Goal: Find specific page/section

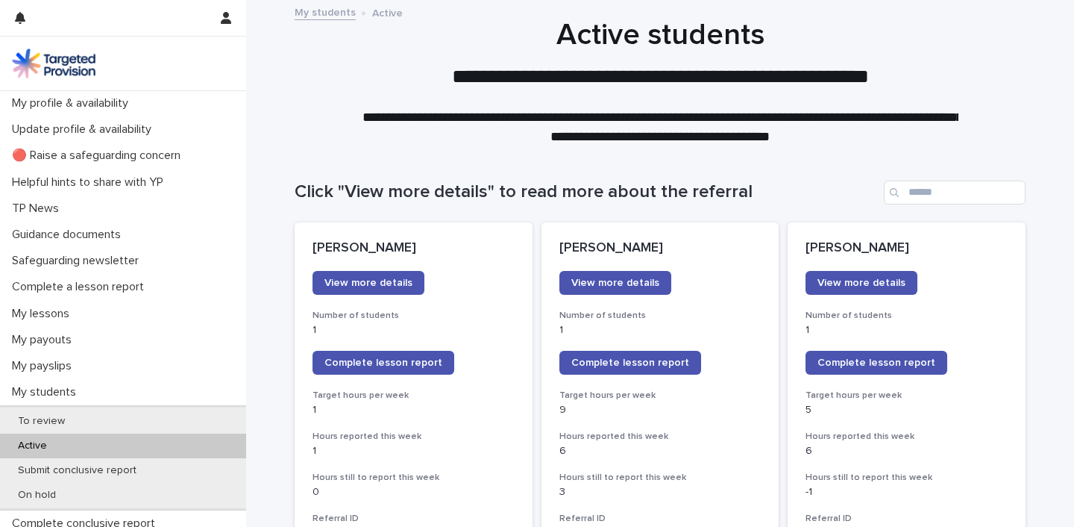
click at [866, 362] on span "Complete lesson report" at bounding box center [877, 362] width 118 height 10
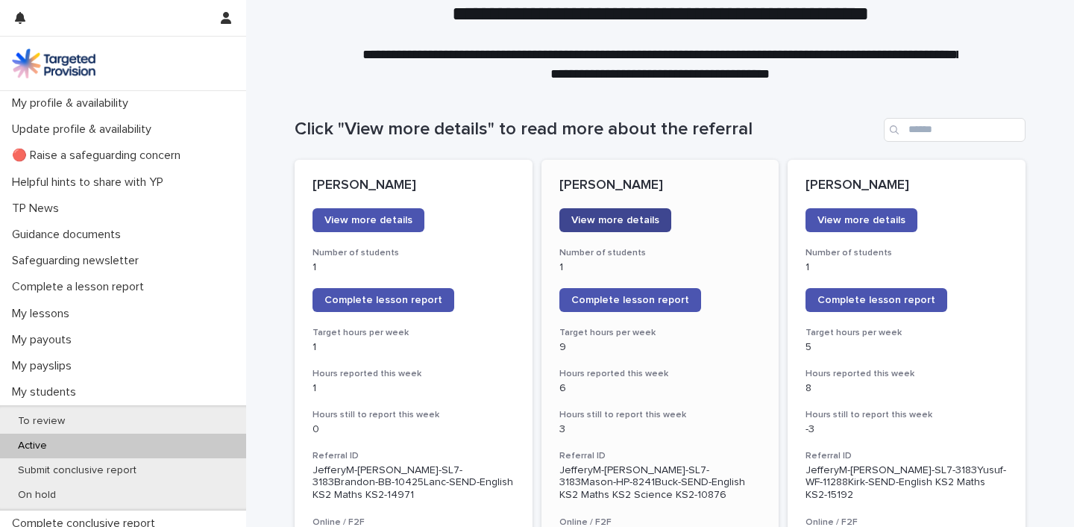
scroll to position [60, 0]
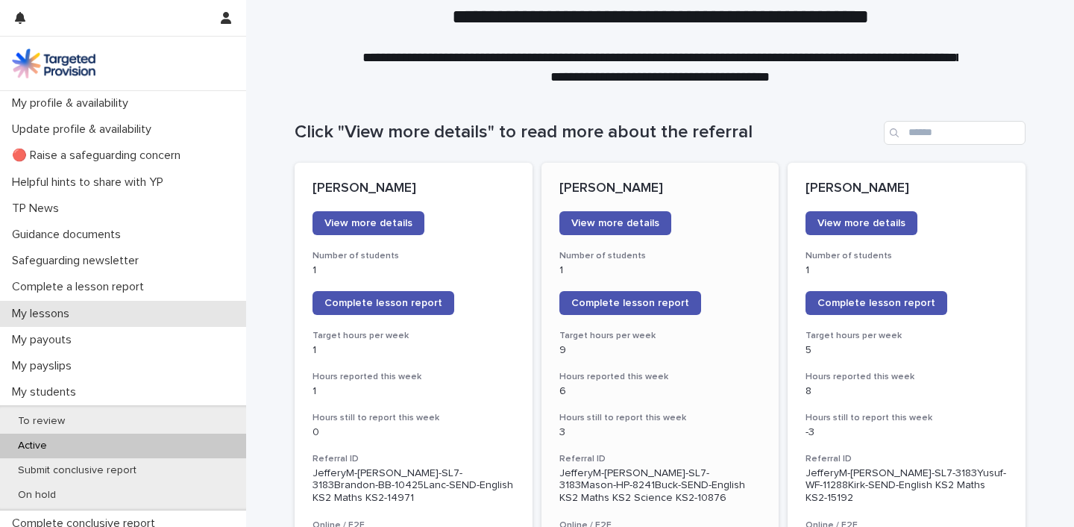
click at [77, 309] on p "My lessons" at bounding box center [43, 314] width 75 height 14
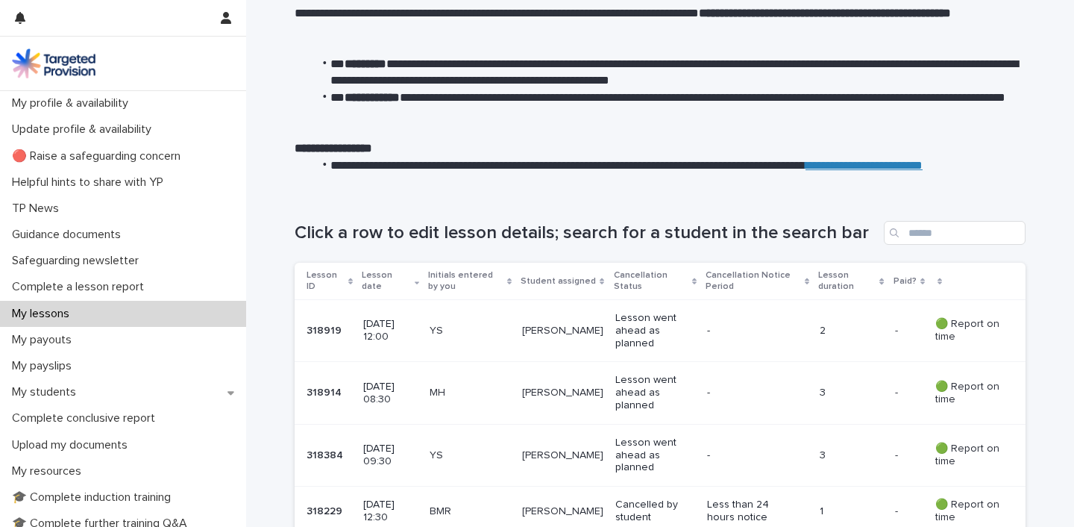
scroll to position [74, 0]
